Goal: Information Seeking & Learning: Learn about a topic

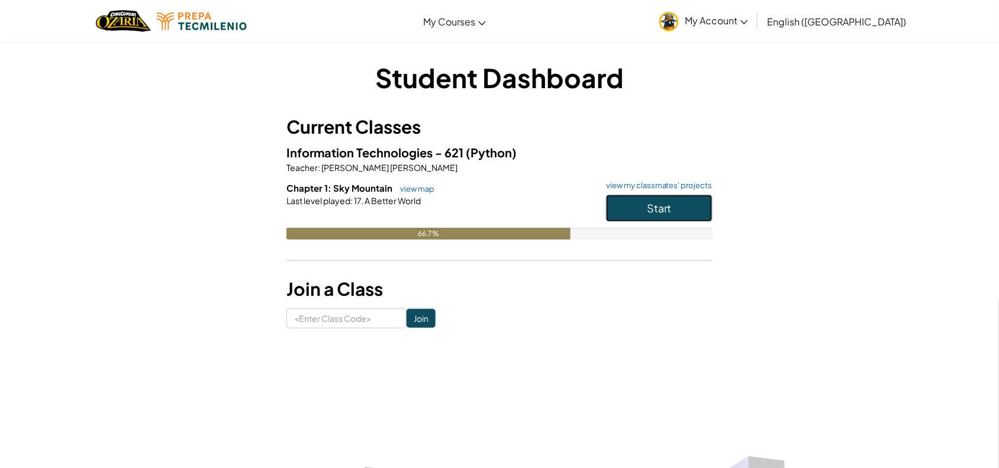
click at [647, 217] on button "Start" at bounding box center [659, 208] width 106 height 27
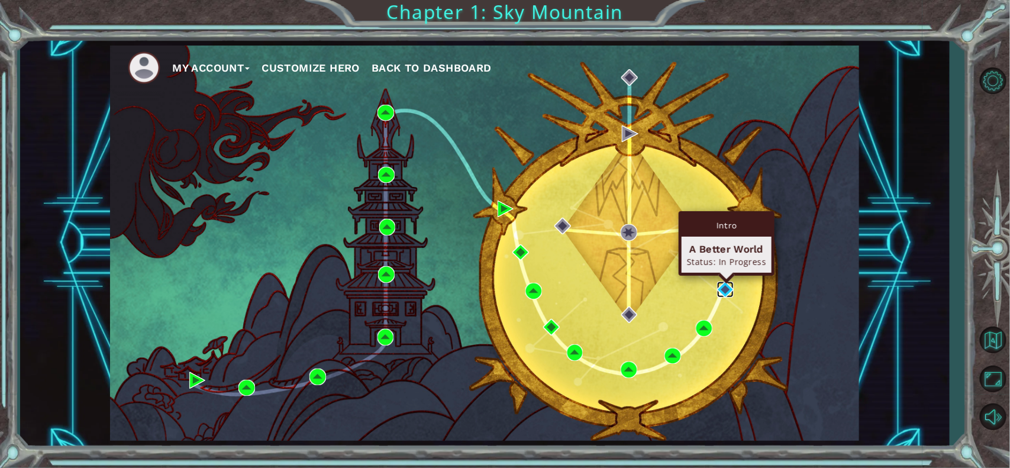
click at [724, 290] on img at bounding box center [725, 290] width 17 height 17
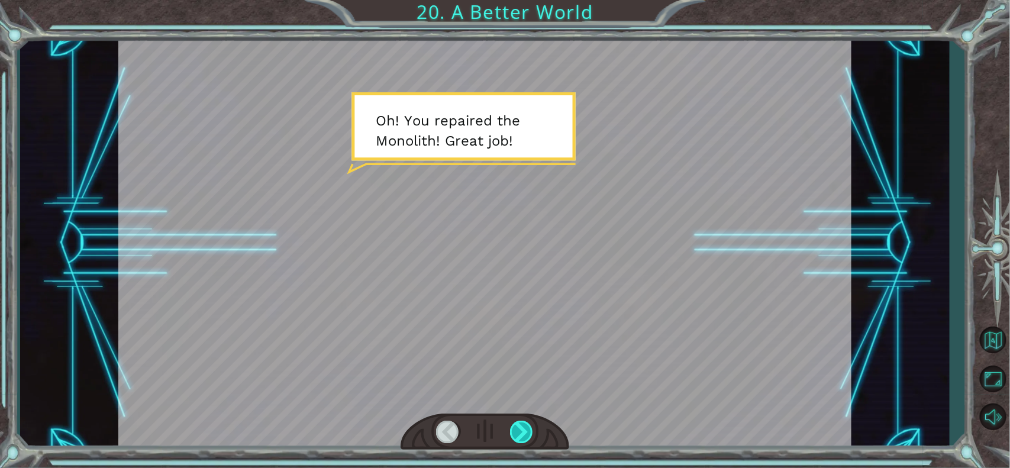
click at [524, 436] on div at bounding box center [522, 432] width 24 height 22
click at [525, 435] on div at bounding box center [522, 432] width 24 height 22
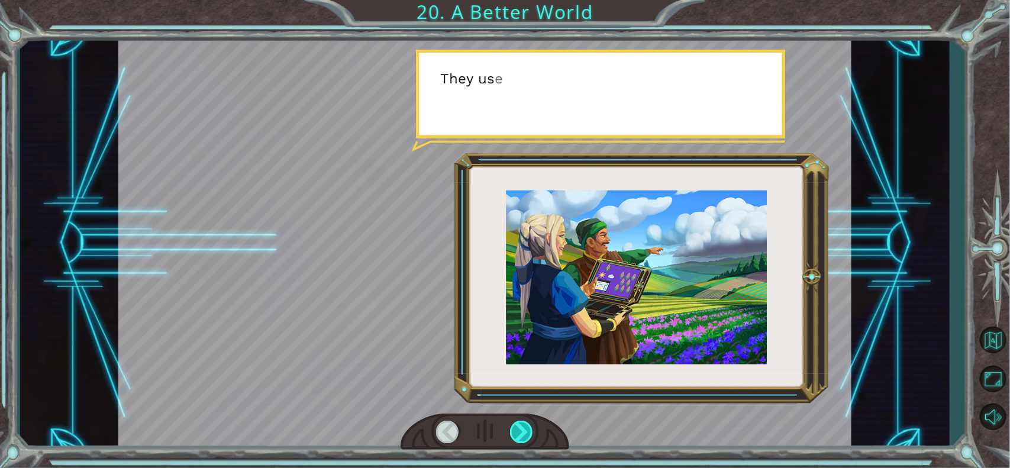
click at [525, 435] on div at bounding box center [522, 432] width 24 height 22
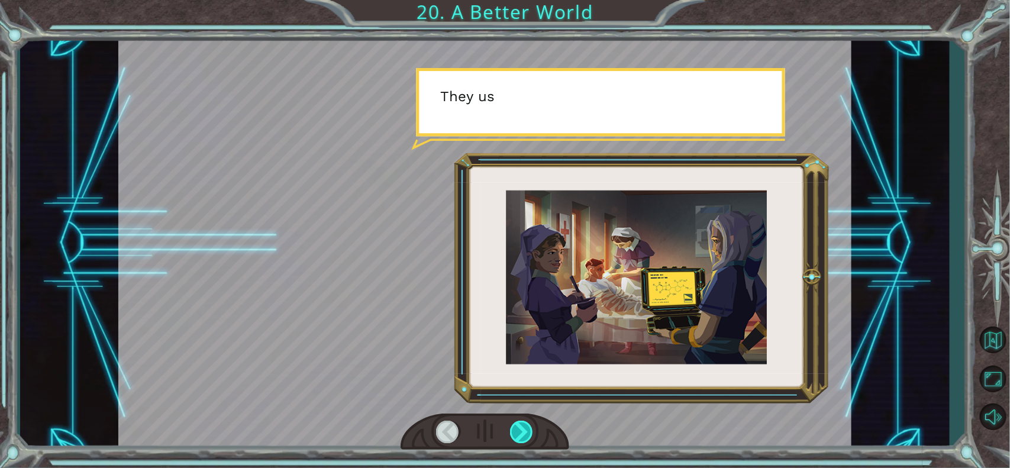
click at [525, 435] on div at bounding box center [522, 432] width 24 height 22
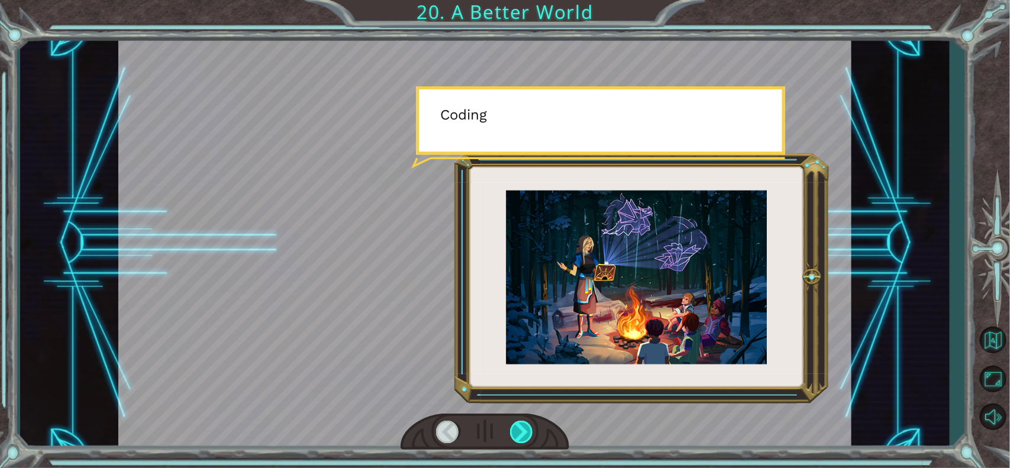
click at [525, 435] on div at bounding box center [522, 432] width 24 height 22
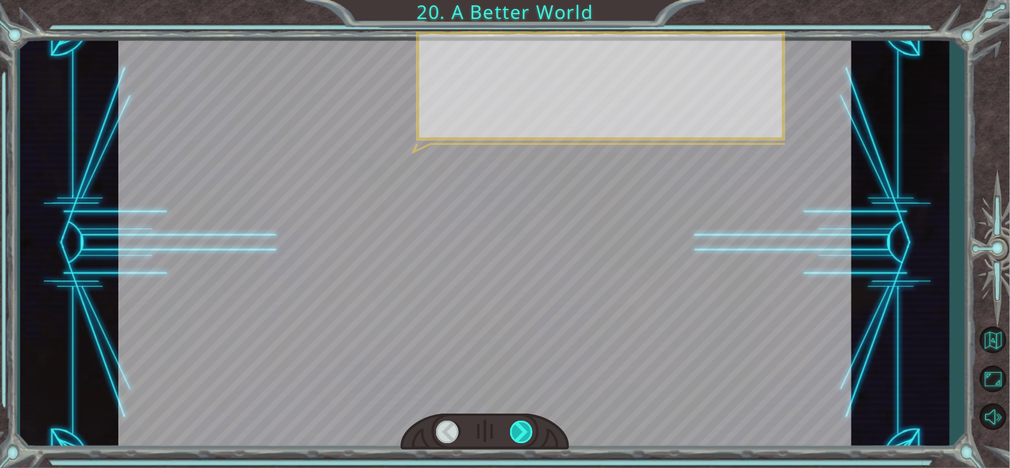
click at [525, 435] on div at bounding box center [522, 432] width 24 height 22
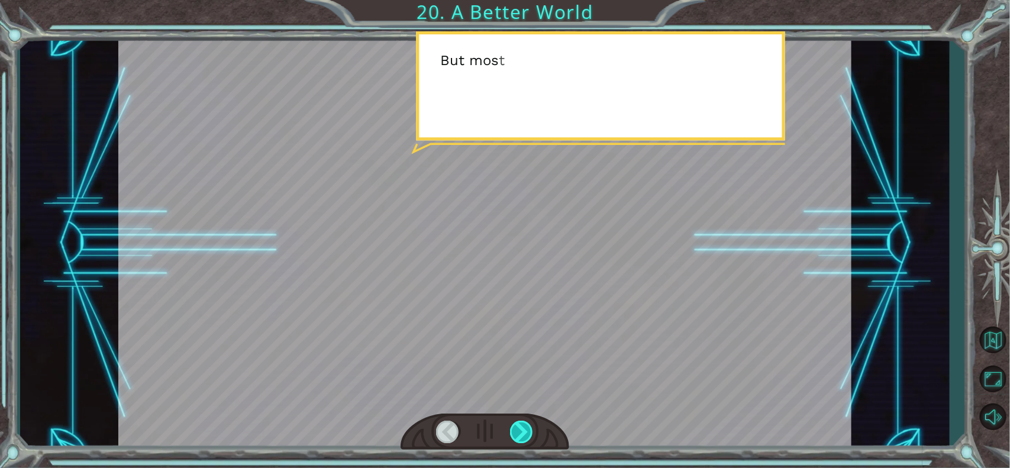
click at [525, 435] on div at bounding box center [522, 432] width 24 height 22
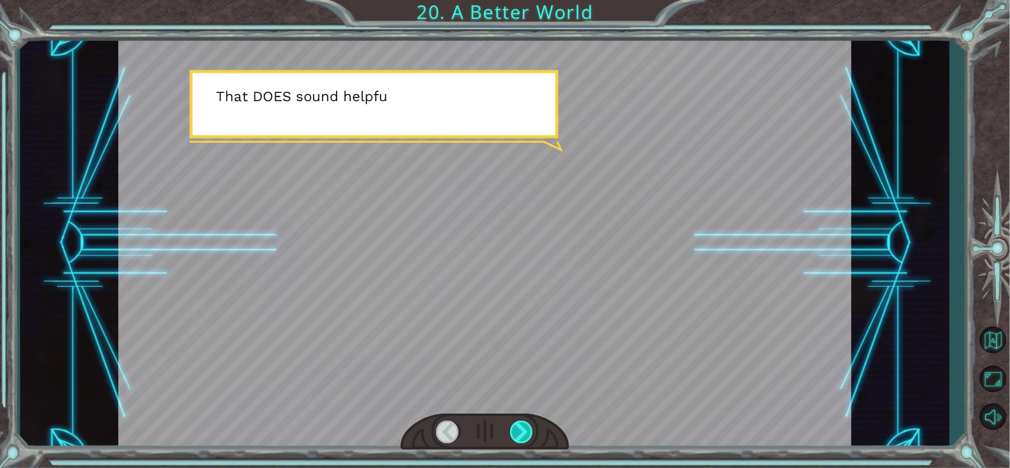
click at [525, 435] on div at bounding box center [522, 432] width 24 height 22
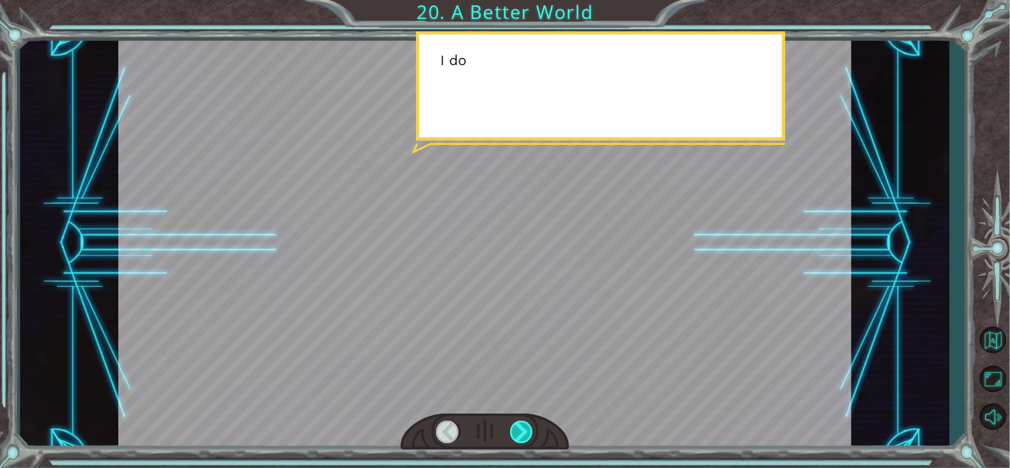
click at [525, 435] on div at bounding box center [522, 432] width 24 height 22
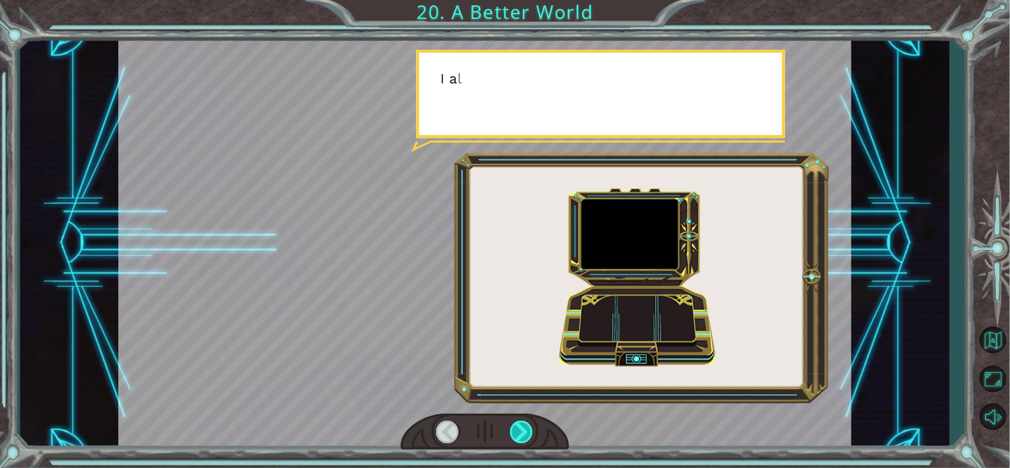
click at [525, 435] on div at bounding box center [522, 432] width 24 height 22
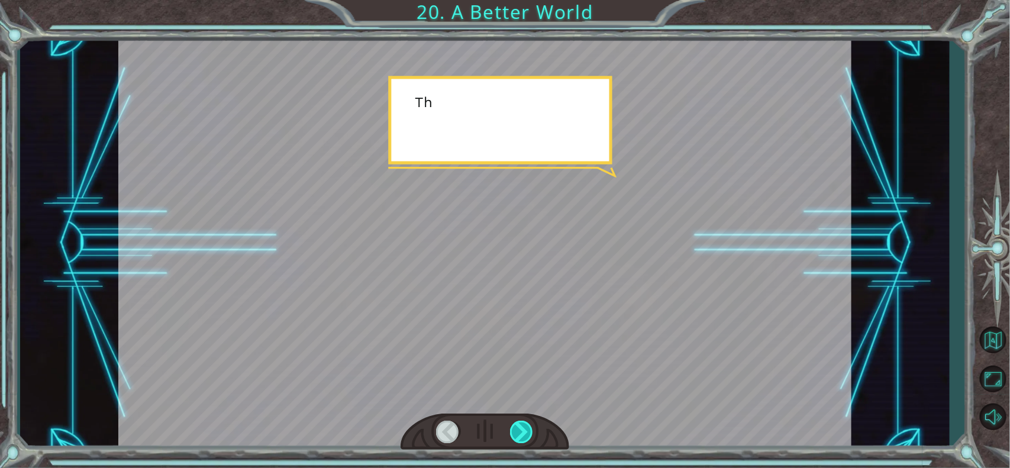
click at [525, 435] on div at bounding box center [522, 432] width 24 height 22
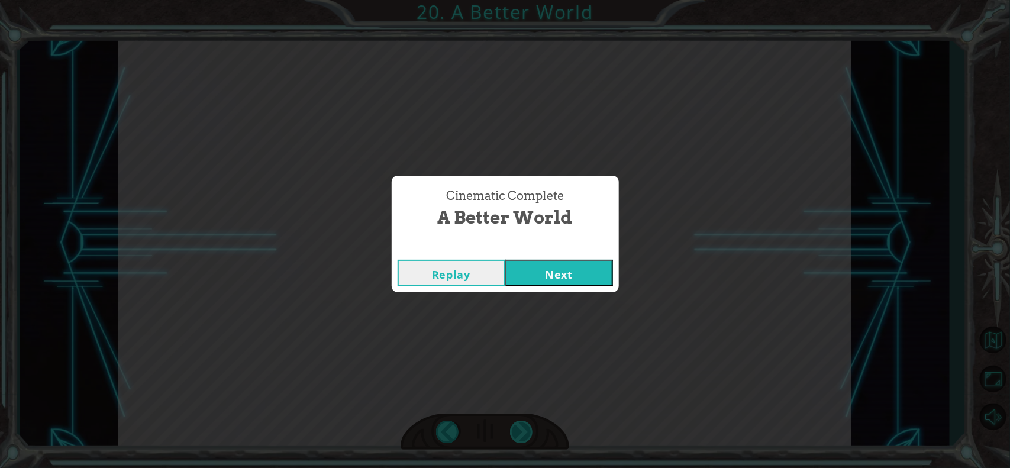
click at [525, 435] on div "Cinematic Complete A Better World Replay Next" at bounding box center [505, 234] width 1010 height 468
click at [567, 276] on button "Next" at bounding box center [559, 273] width 108 height 27
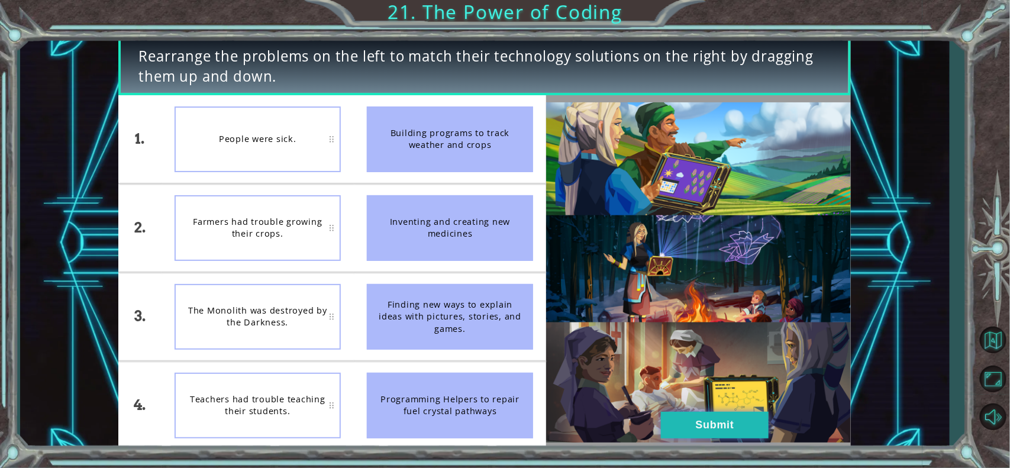
click at [707, 426] on button "Submit" at bounding box center [715, 425] width 108 height 27
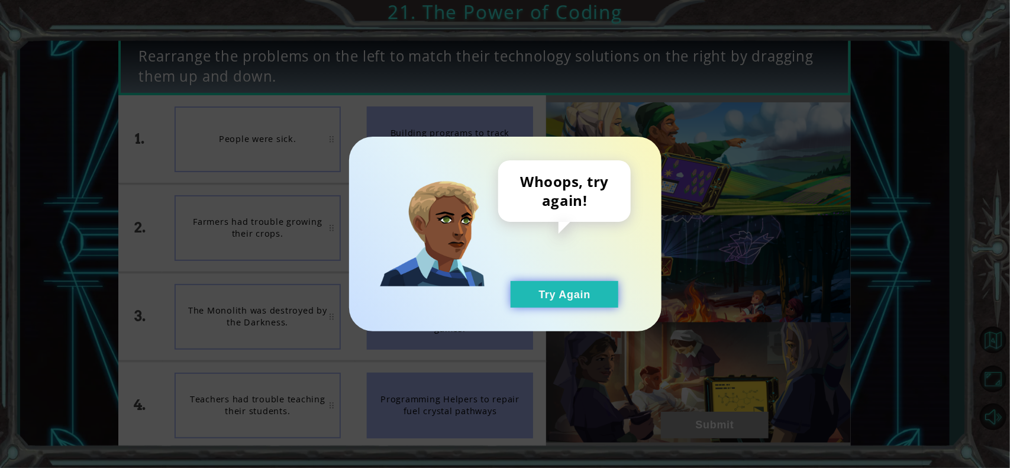
click at [584, 287] on button "Try Again" at bounding box center [565, 294] width 108 height 27
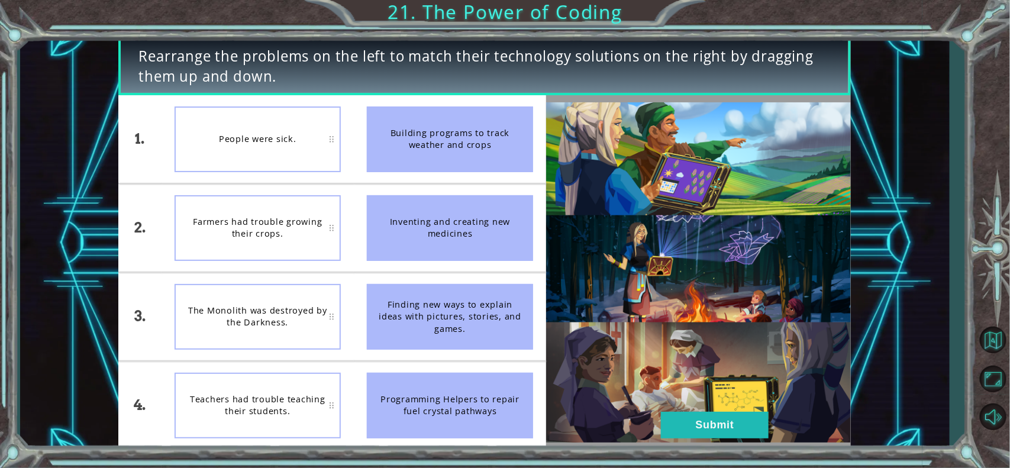
drag, startPoint x: 475, startPoint y: 225, endPoint x: 338, endPoint y: 134, distance: 164.2
click at [338, 134] on div "1. 2. 3. 4. People were sick. Farmers had trouble growing their crops. The Mono…" at bounding box center [332, 272] width 428 height 354
drag, startPoint x: 447, startPoint y: 215, endPoint x: 447, endPoint y: 138, distance: 76.9
click at [447, 138] on ul "Building programs to track weather and crops Inventing and creating new medicin…" at bounding box center [450, 272] width 192 height 354
drag, startPoint x: 462, startPoint y: 230, endPoint x: 463, endPoint y: 181, distance: 48.5
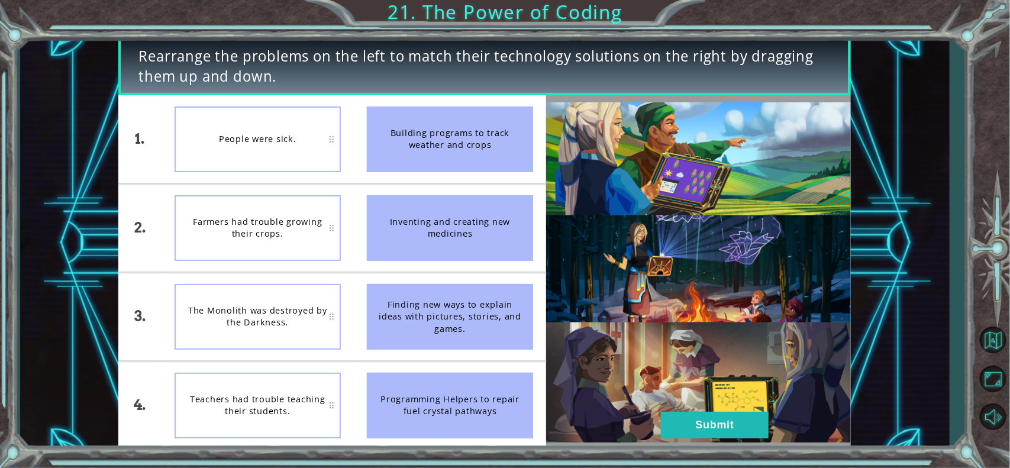
click at [463, 181] on ul "Building programs to track weather and crops Inventing and creating new medicin…" at bounding box center [450, 272] width 192 height 354
drag, startPoint x: 441, startPoint y: 246, endPoint x: 466, endPoint y: 197, distance: 54.2
click at [466, 197] on div "Inventing and creating new medicines" at bounding box center [450, 228] width 166 height 66
drag, startPoint x: 419, startPoint y: 128, endPoint x: 411, endPoint y: 135, distance: 10.1
click at [405, 134] on div "Building programs to track weather and crops" at bounding box center [450, 139] width 166 height 66
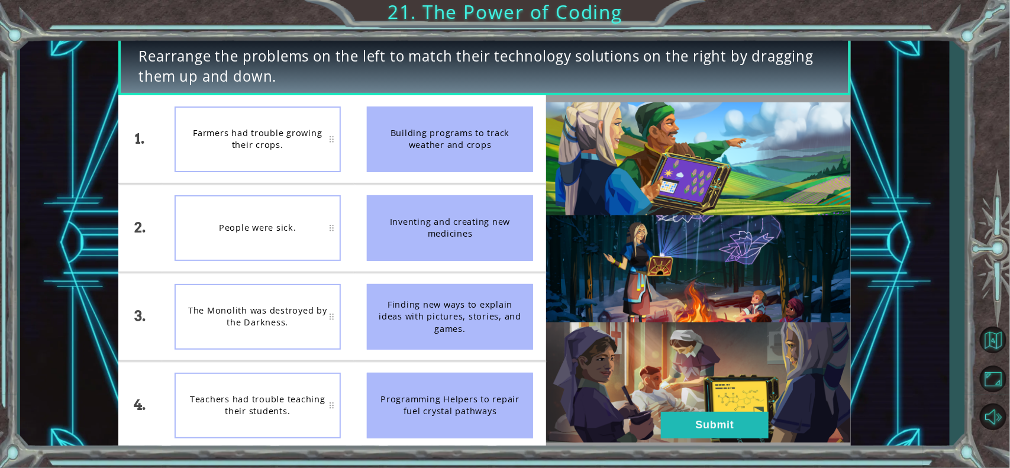
drag, startPoint x: 423, startPoint y: 140, endPoint x: 414, endPoint y: 162, distance: 23.6
click at [398, 169] on div "Building programs to track weather and crops" at bounding box center [450, 139] width 166 height 66
